Goal: Check status: Check status

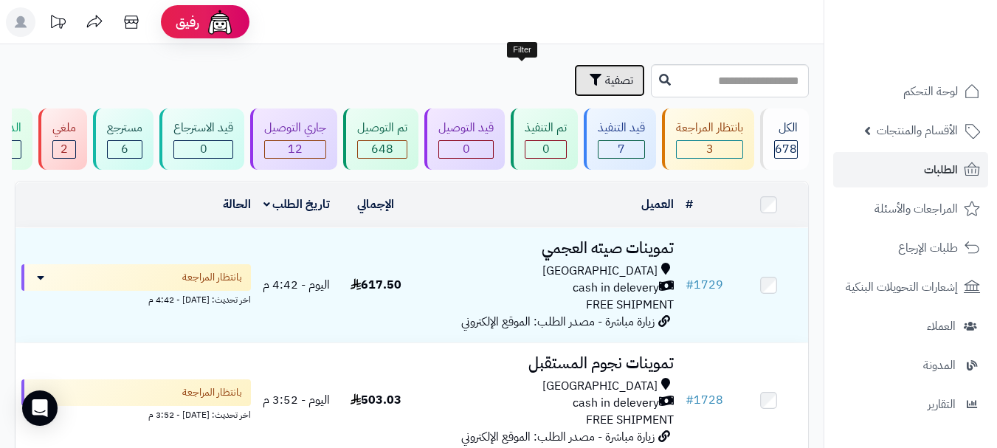
click at [605, 75] on span "تصفية" at bounding box center [619, 81] width 28 height 18
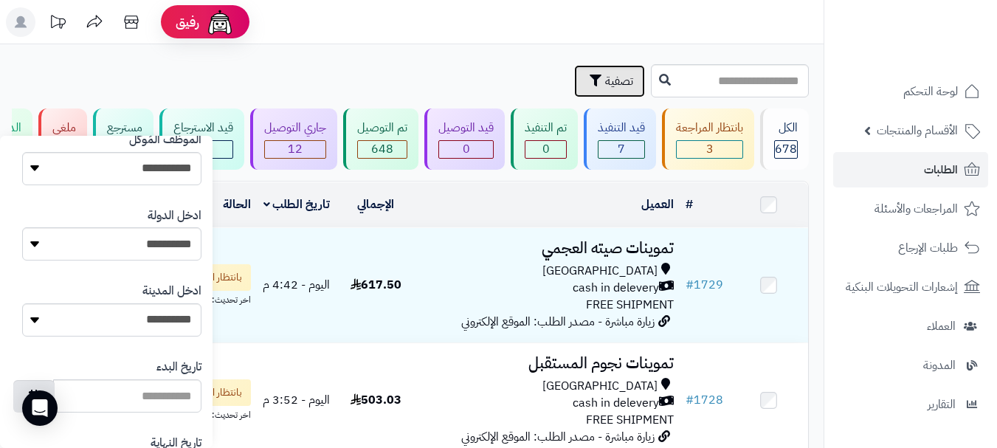
scroll to position [877, 0]
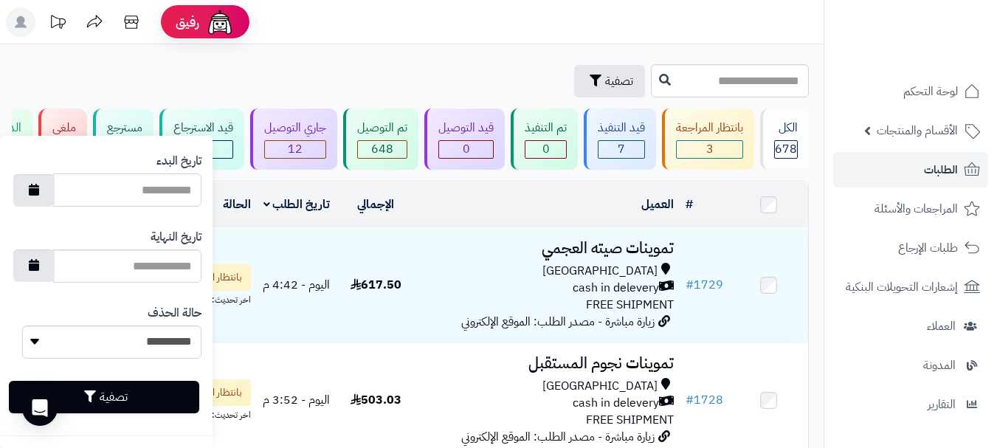
click at [125, 196] on input "تاريخ البدء" at bounding box center [127, 189] width 148 height 33
click at [55, 188] on button "button" at bounding box center [33, 189] width 41 height 32
type input "**********"
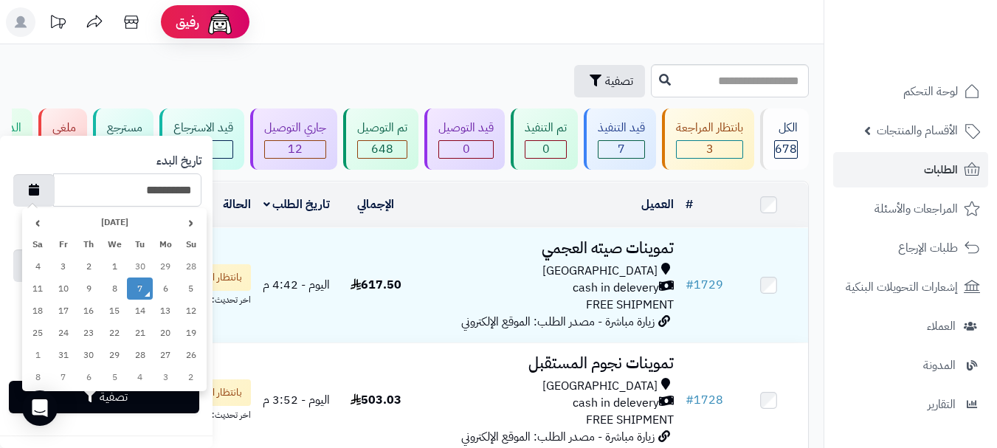
click at [145, 290] on td "7" at bounding box center [140, 288] width 26 height 22
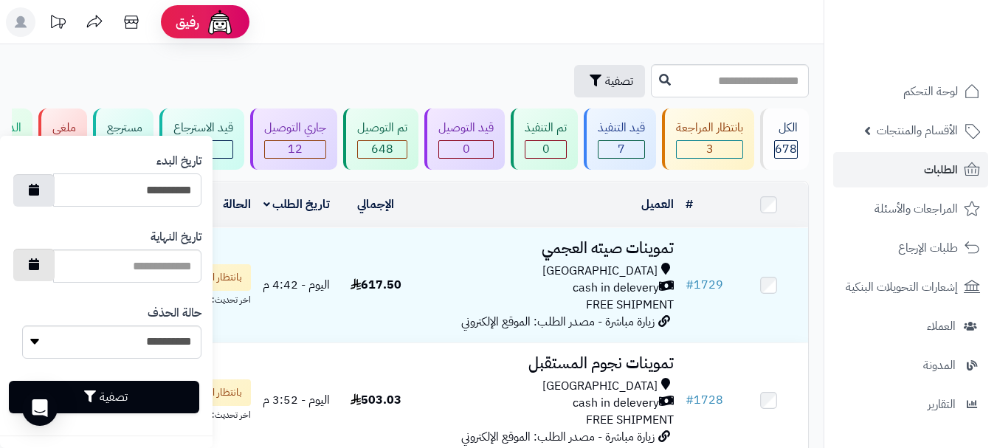
click at [39, 262] on icon "button" at bounding box center [34, 264] width 10 height 12
type input "**********"
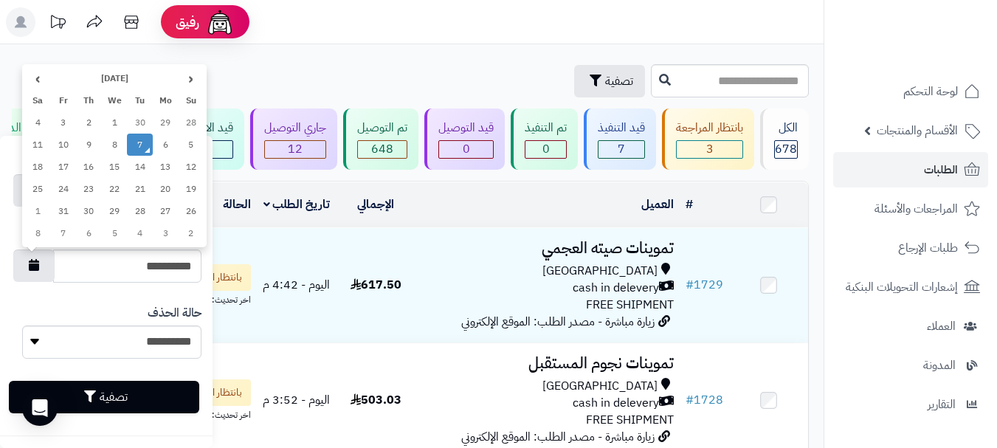
click at [144, 150] on td "7" at bounding box center [140, 145] width 26 height 22
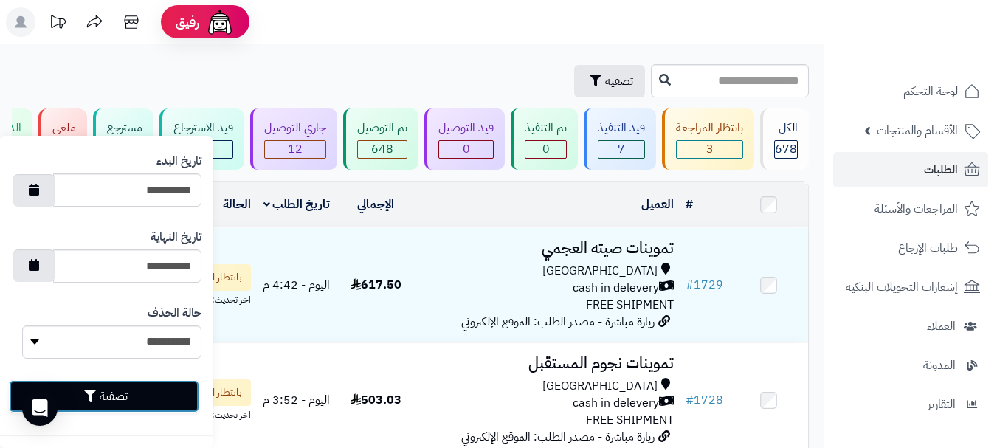
click at [122, 393] on button "تصفية" at bounding box center [104, 396] width 190 height 32
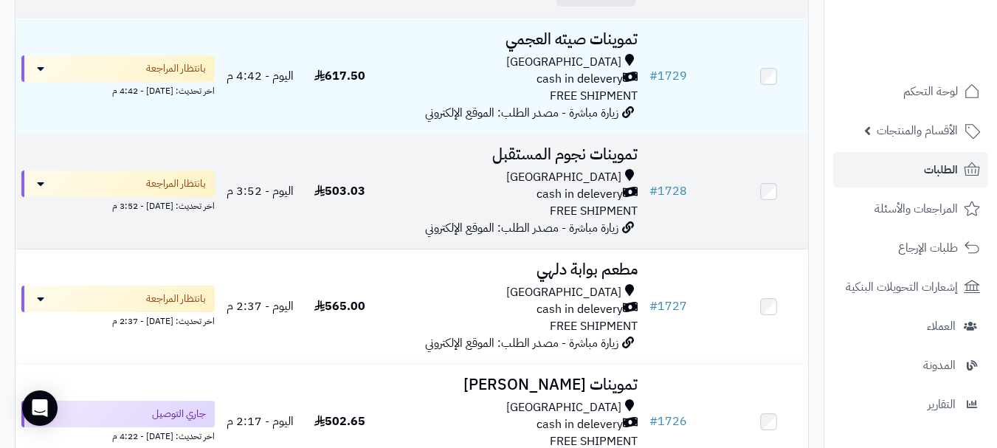
scroll to position [221, 0]
